Goal: Information Seeking & Learning: Learn about a topic

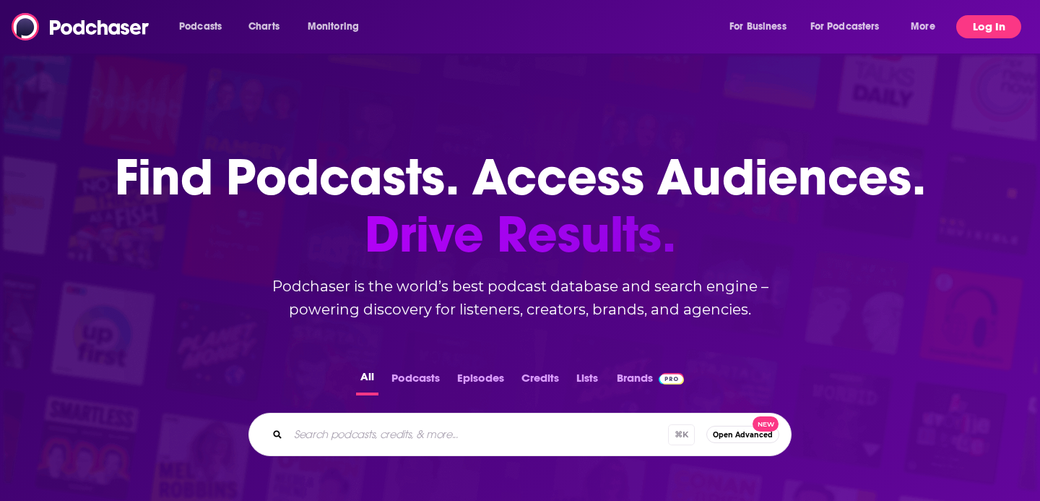
click at [978, 24] on button "Log In" at bounding box center [988, 26] width 65 height 23
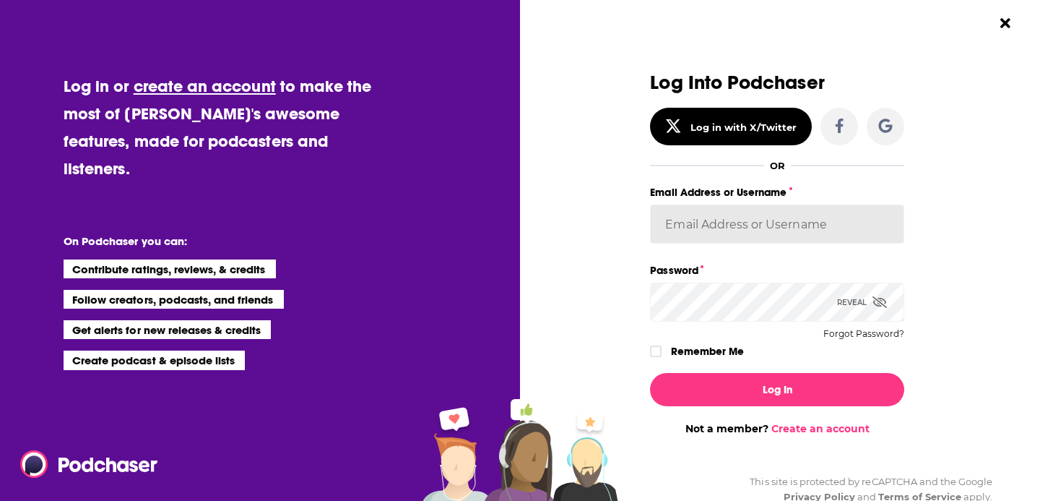
type input "[PERSON_NAME][EMAIL_ADDRESS][DOMAIN_NAME]"
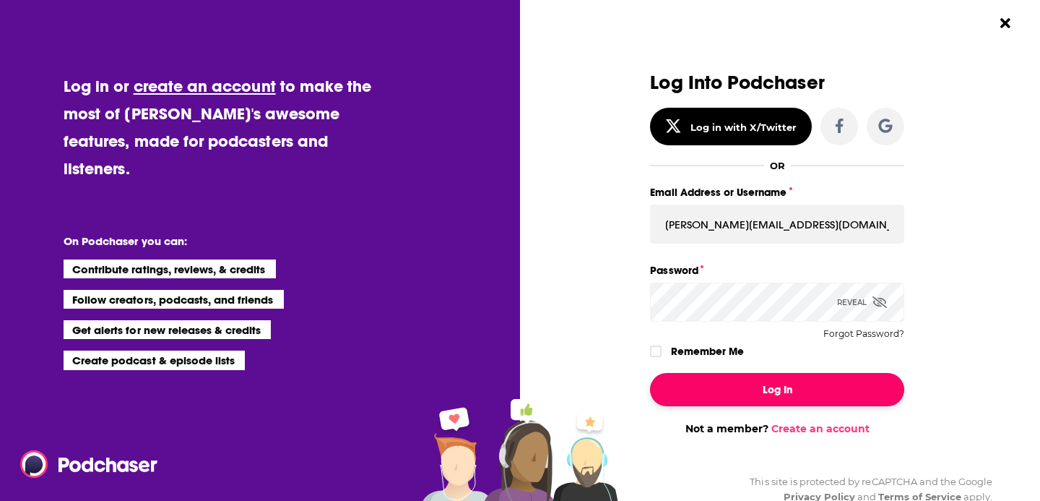
click at [748, 384] on button "Log In" at bounding box center [777, 389] width 254 height 33
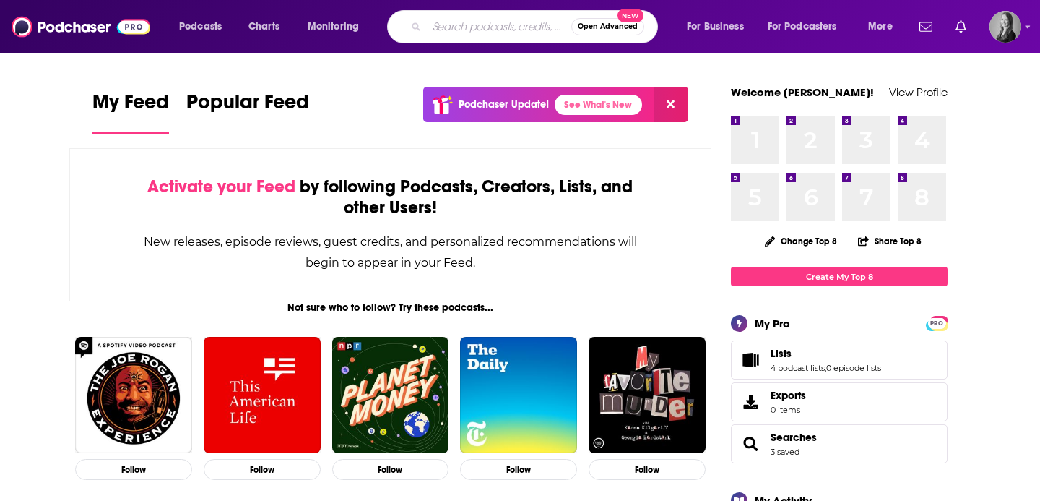
click at [495, 24] on input "Search podcasts, credits, & more..." at bounding box center [499, 26] width 144 height 23
type input "the whiskey ring podcast"
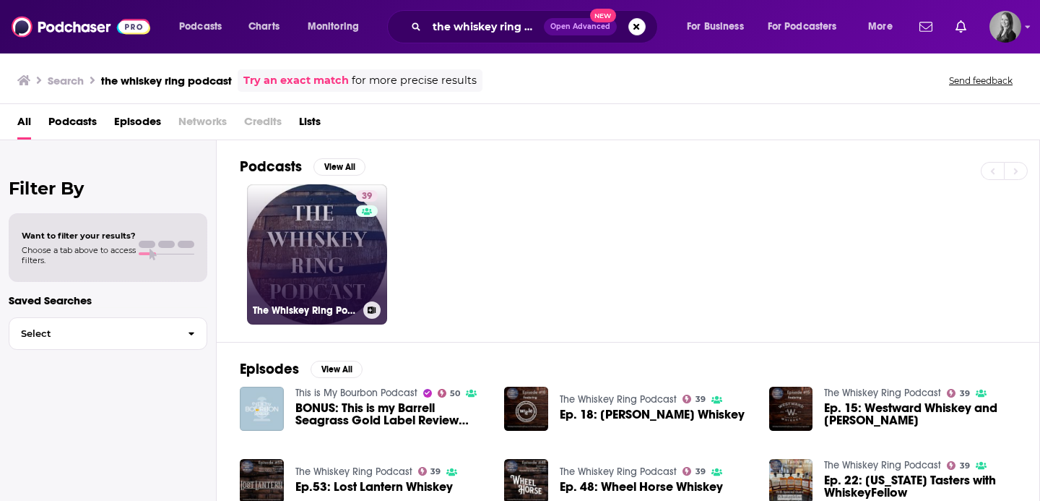
click at [326, 270] on link "39 The Whiskey Ring Podcast" at bounding box center [317, 254] width 140 height 140
